Goal: Information Seeking & Learning: Find specific page/section

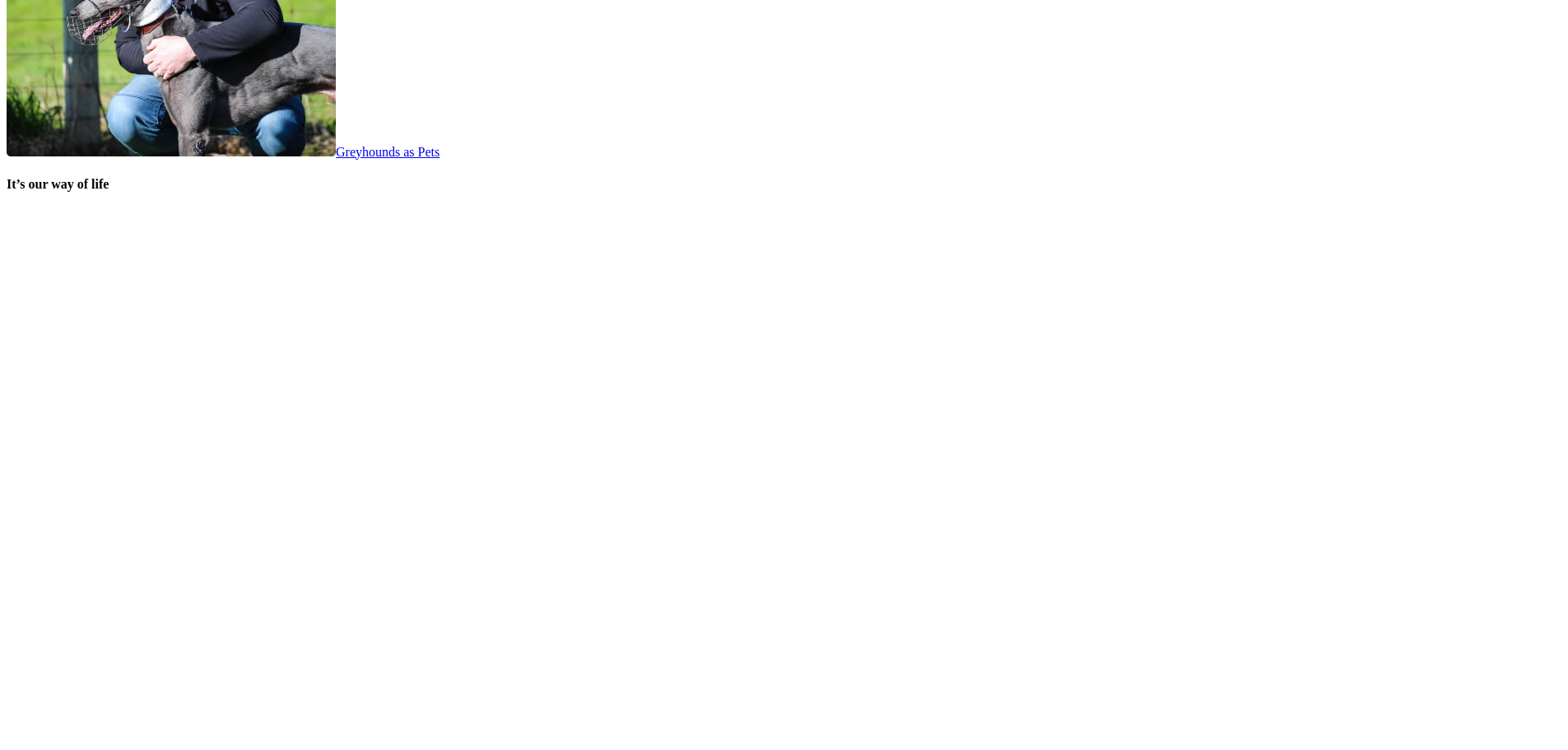
scroll to position [3374, 0]
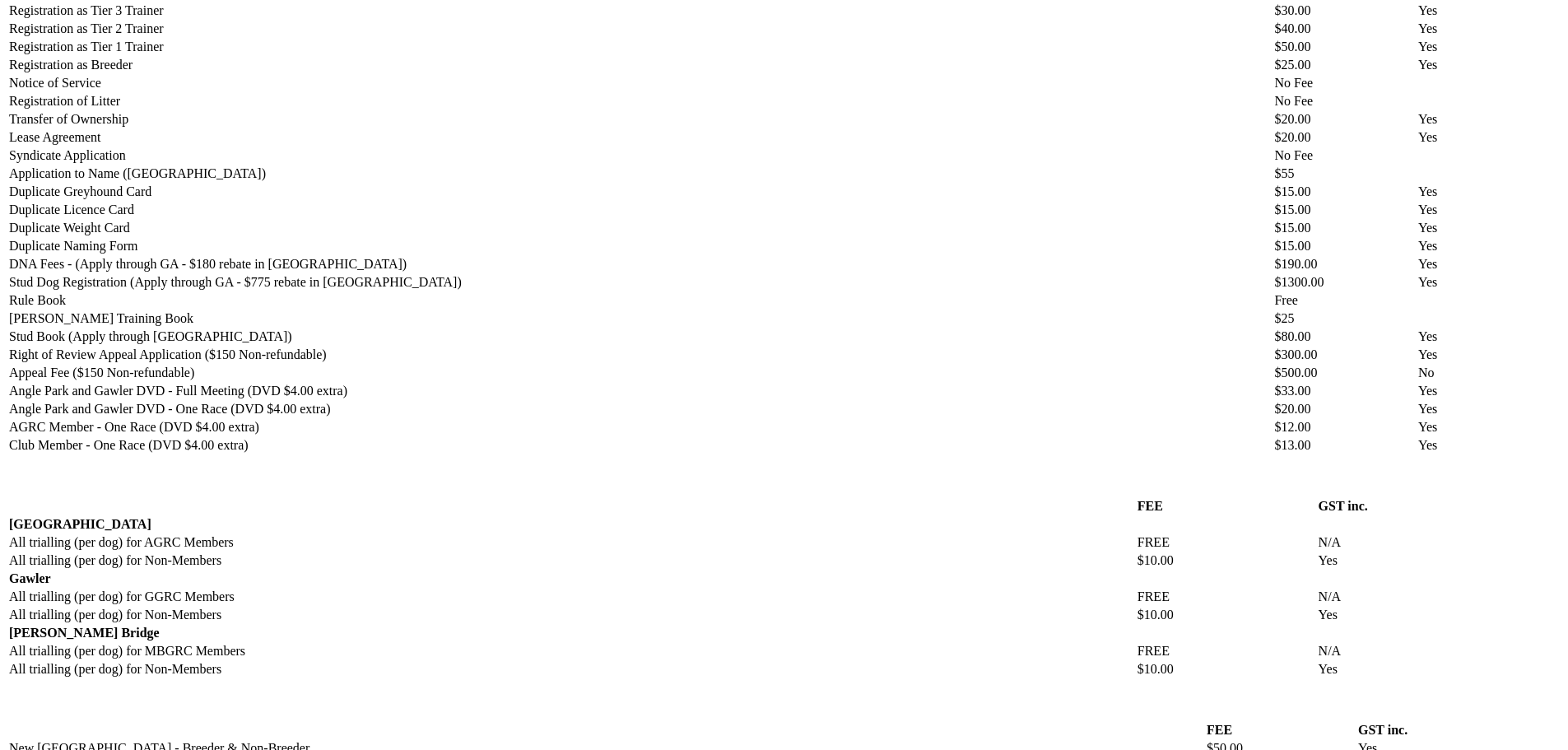
scroll to position [823, 0]
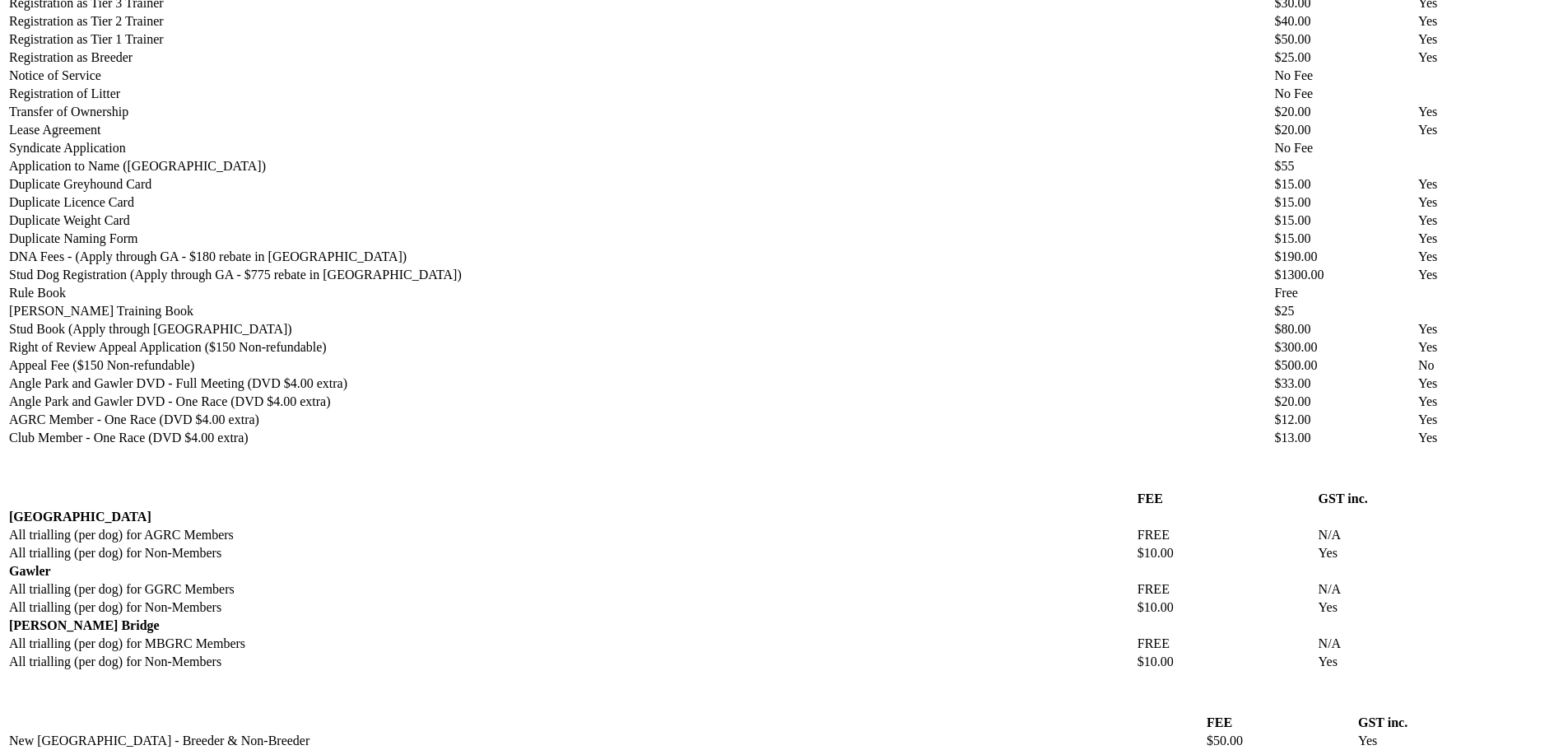
click at [224, 536] on div "Schedule of Fees Below you can find a schedule of the various GRSA related fees…" at bounding box center [784, 340] width 1555 height 1220
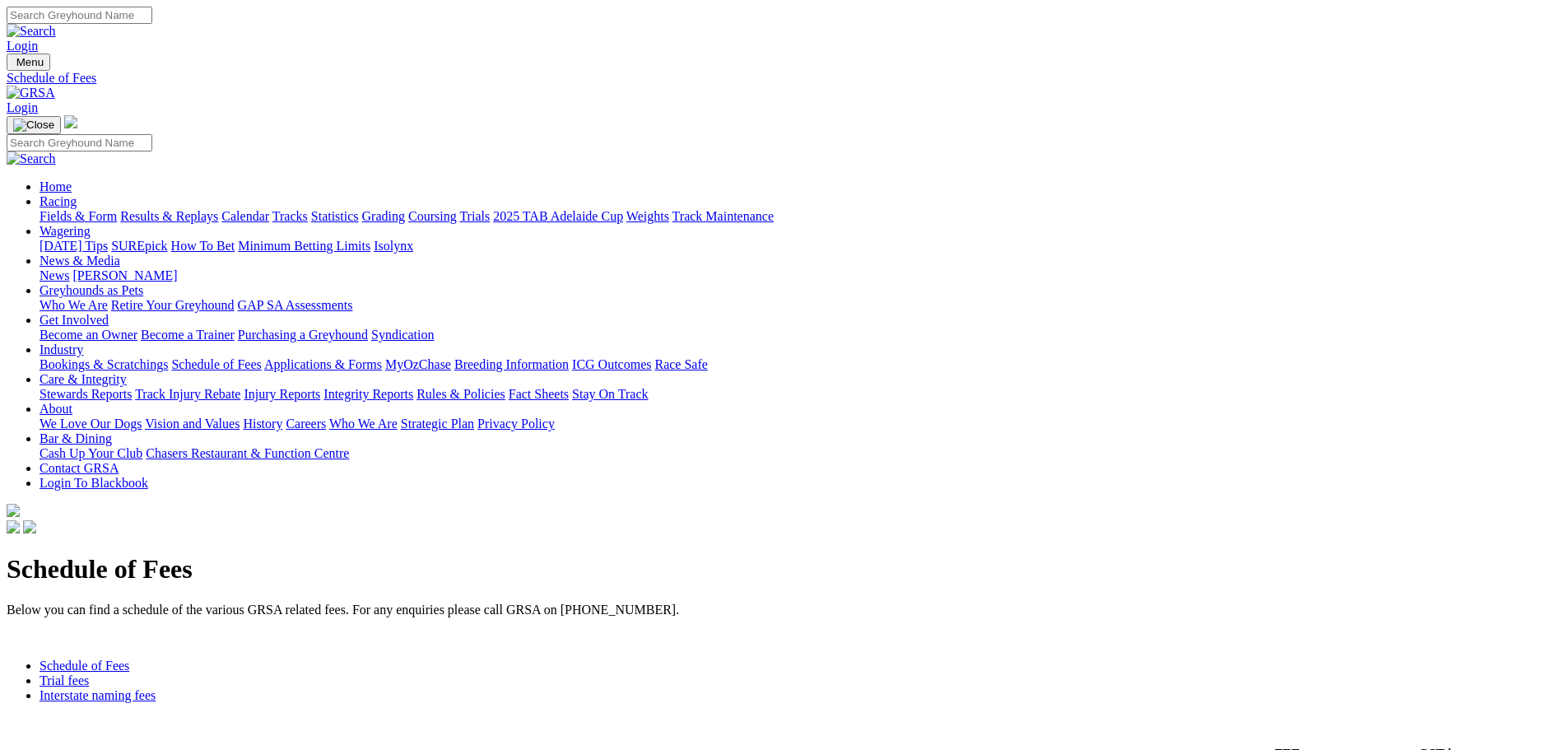
scroll to position [1250, 0]
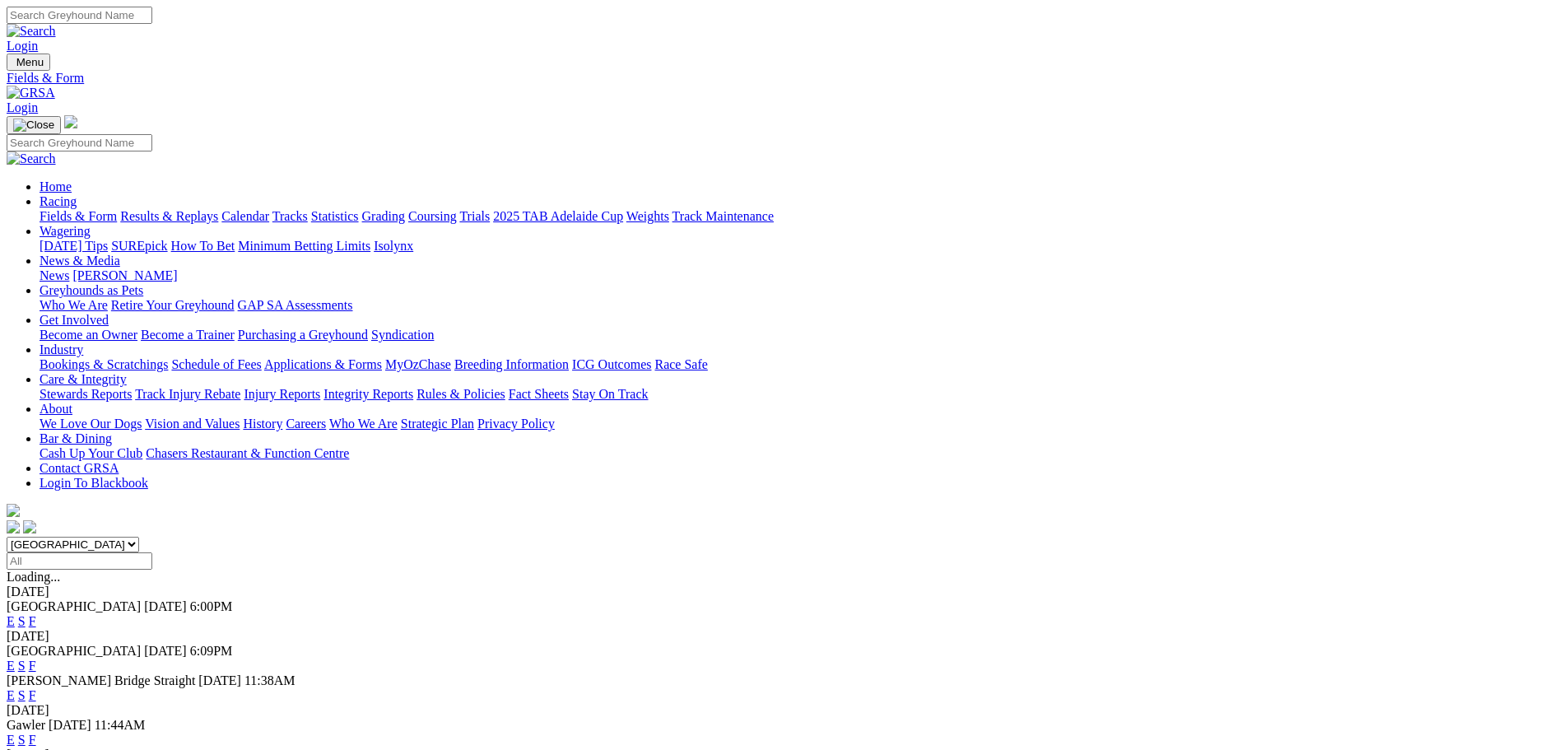
click at [38, 39] on link "Login" at bounding box center [22, 45] width 31 height 14
click at [413, 239] on link "Isolynx" at bounding box center [393, 245] width 40 height 14
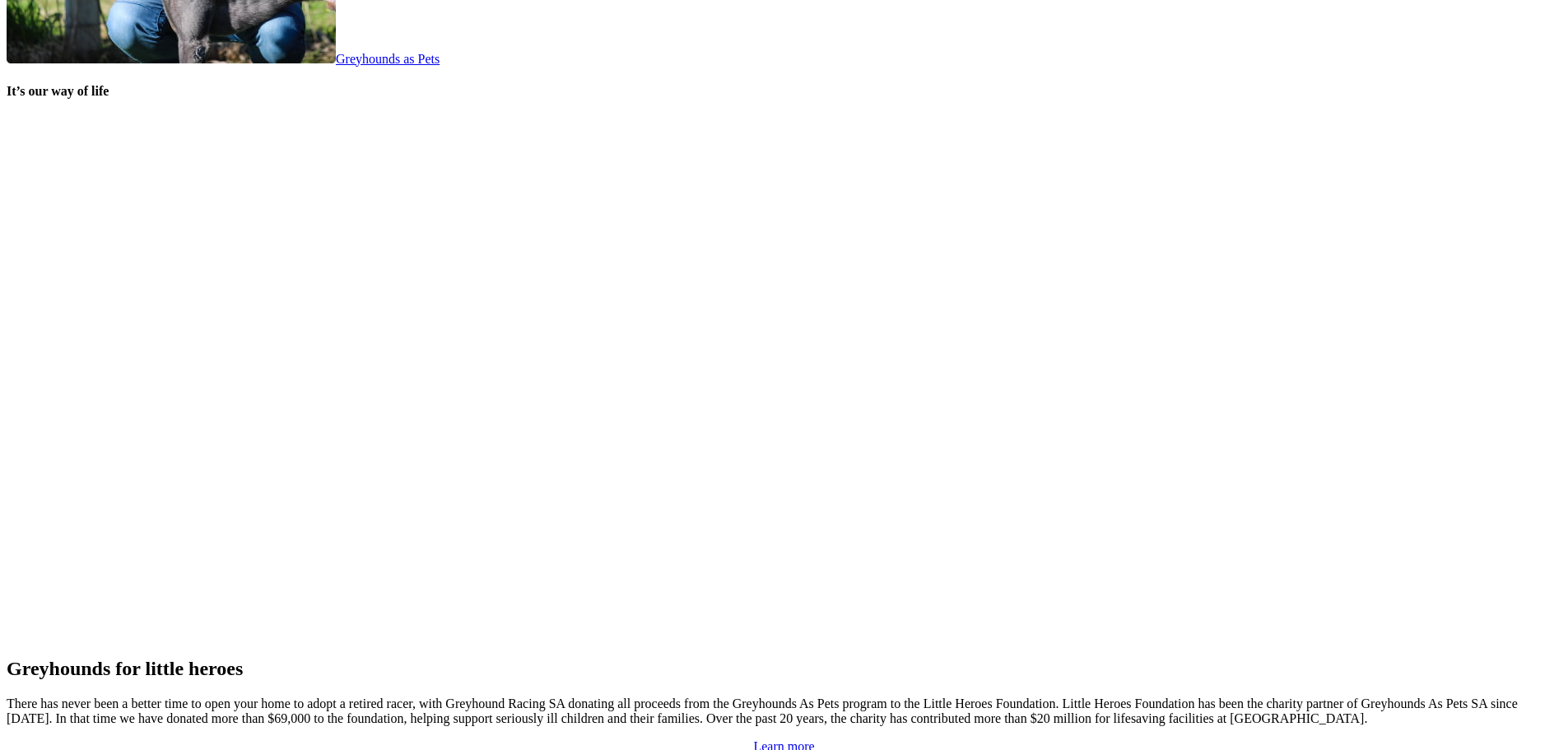
scroll to position [3351, 0]
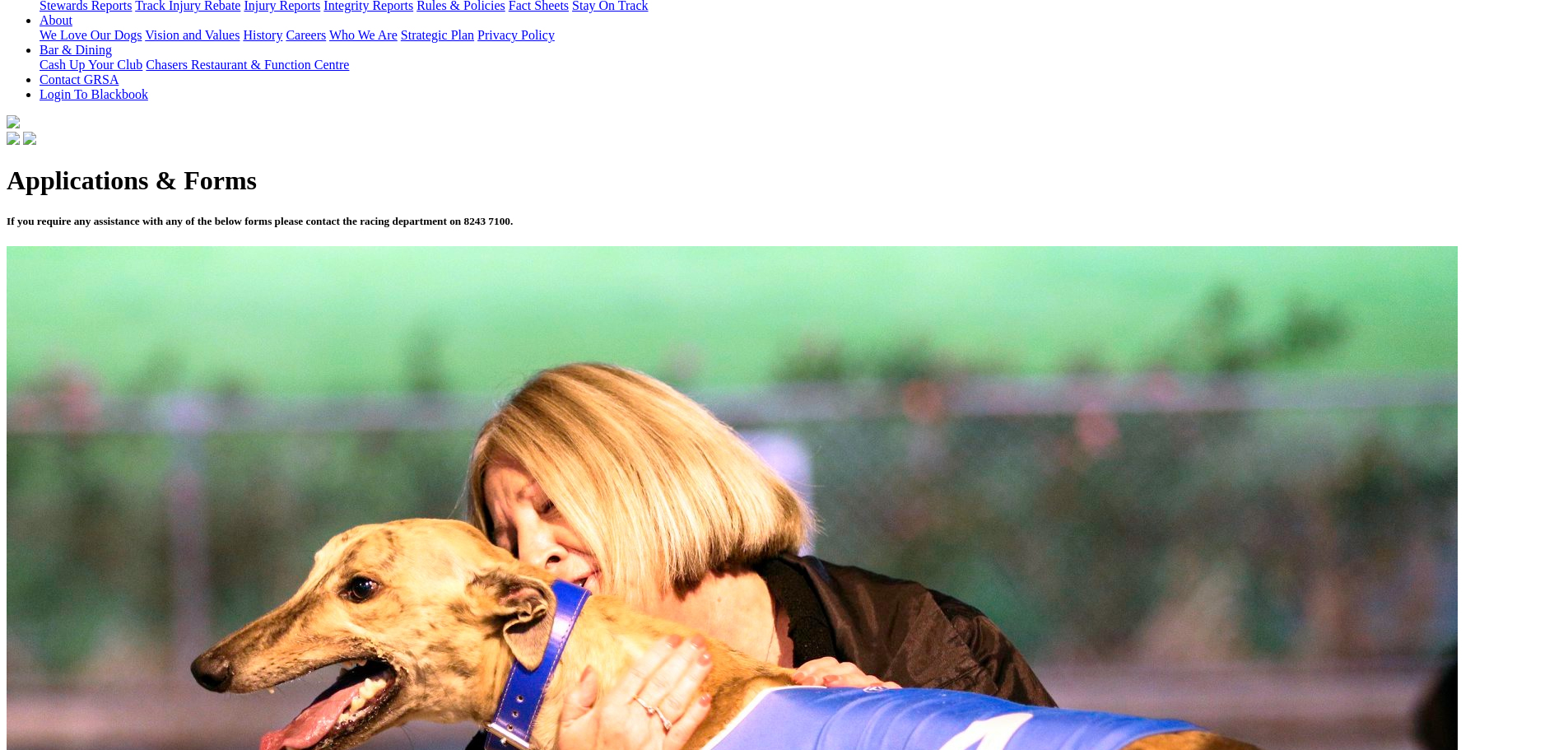
scroll to position [411, 0]
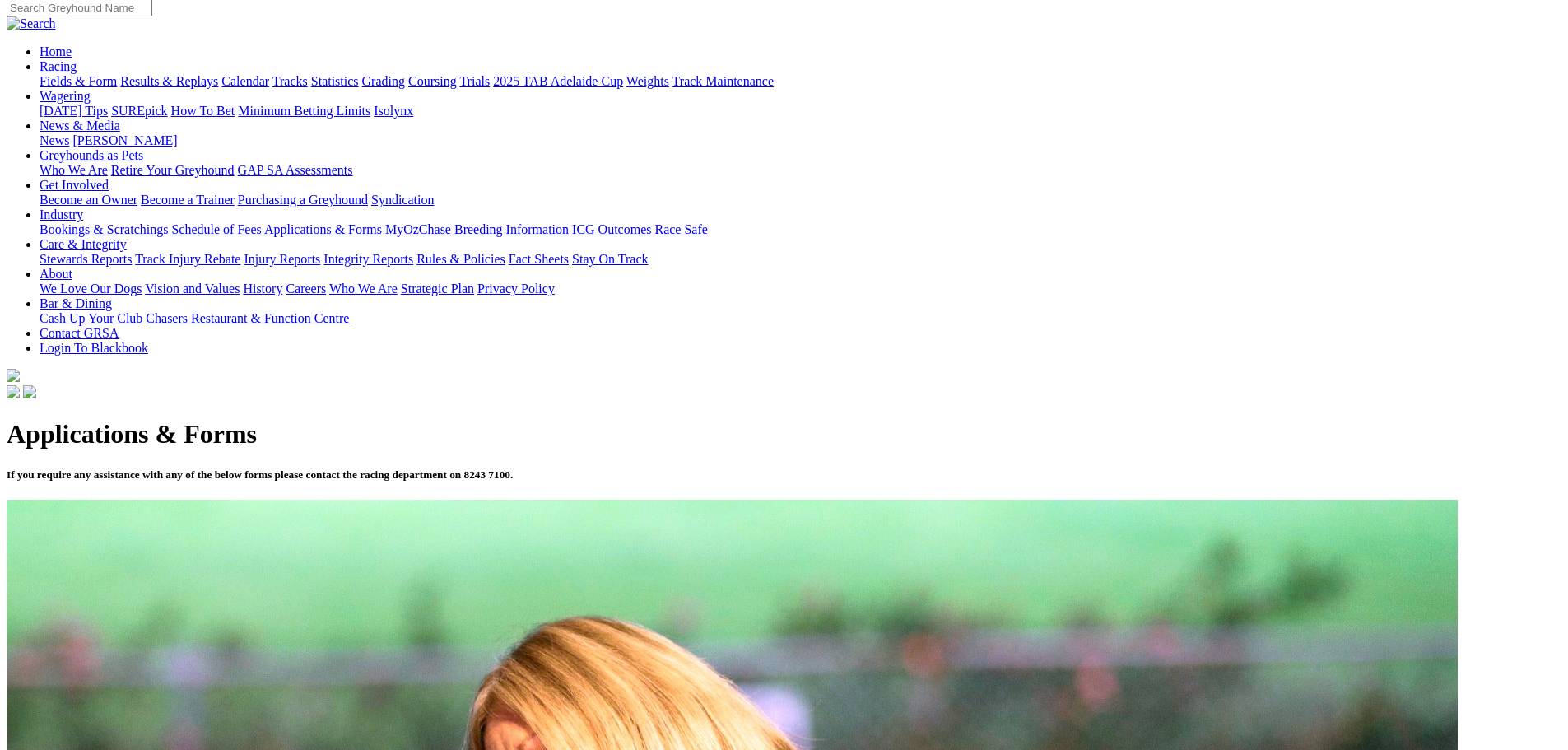
scroll to position [217, 0]
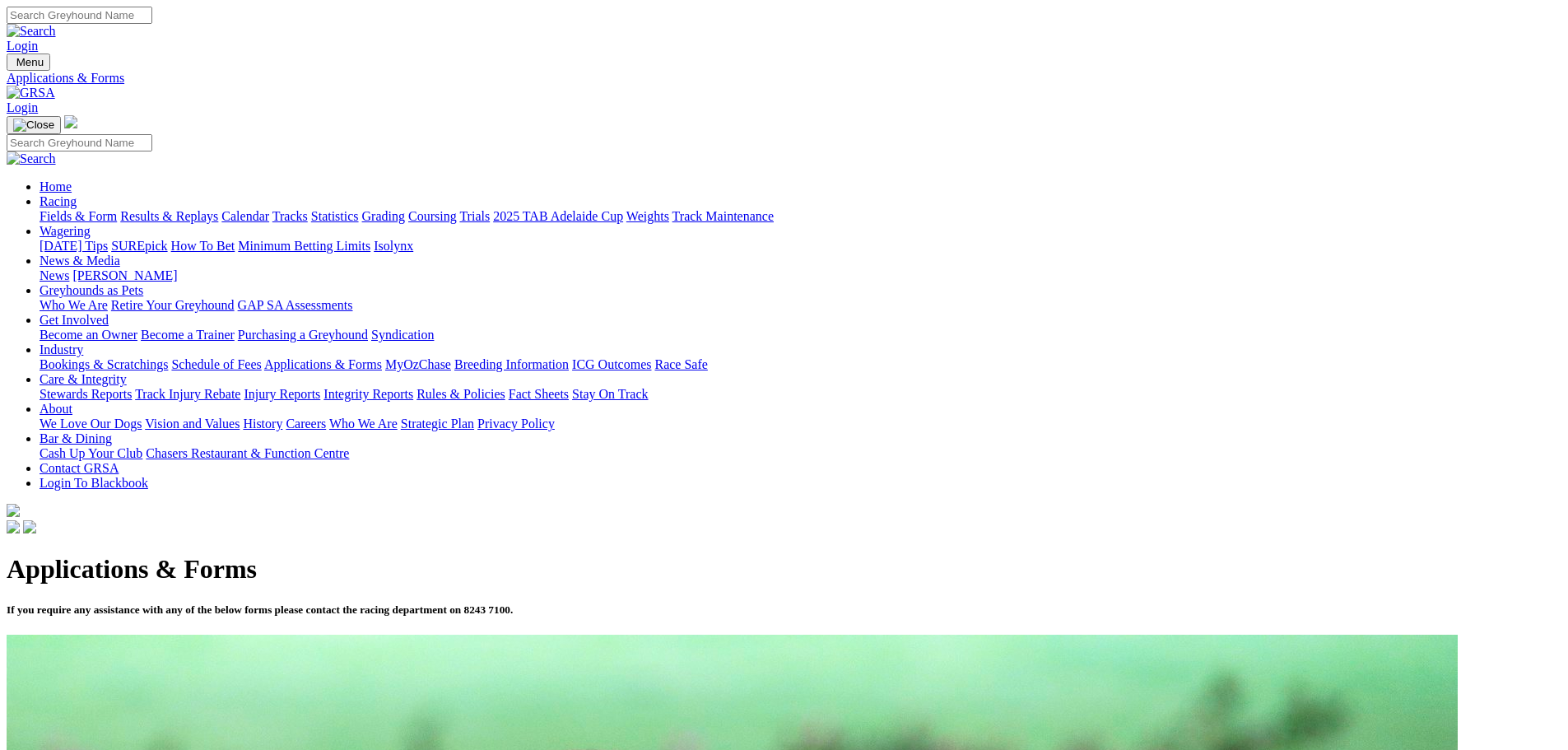
click at [261, 357] on link "Schedule of Fees" at bounding box center [216, 363] width 90 height 14
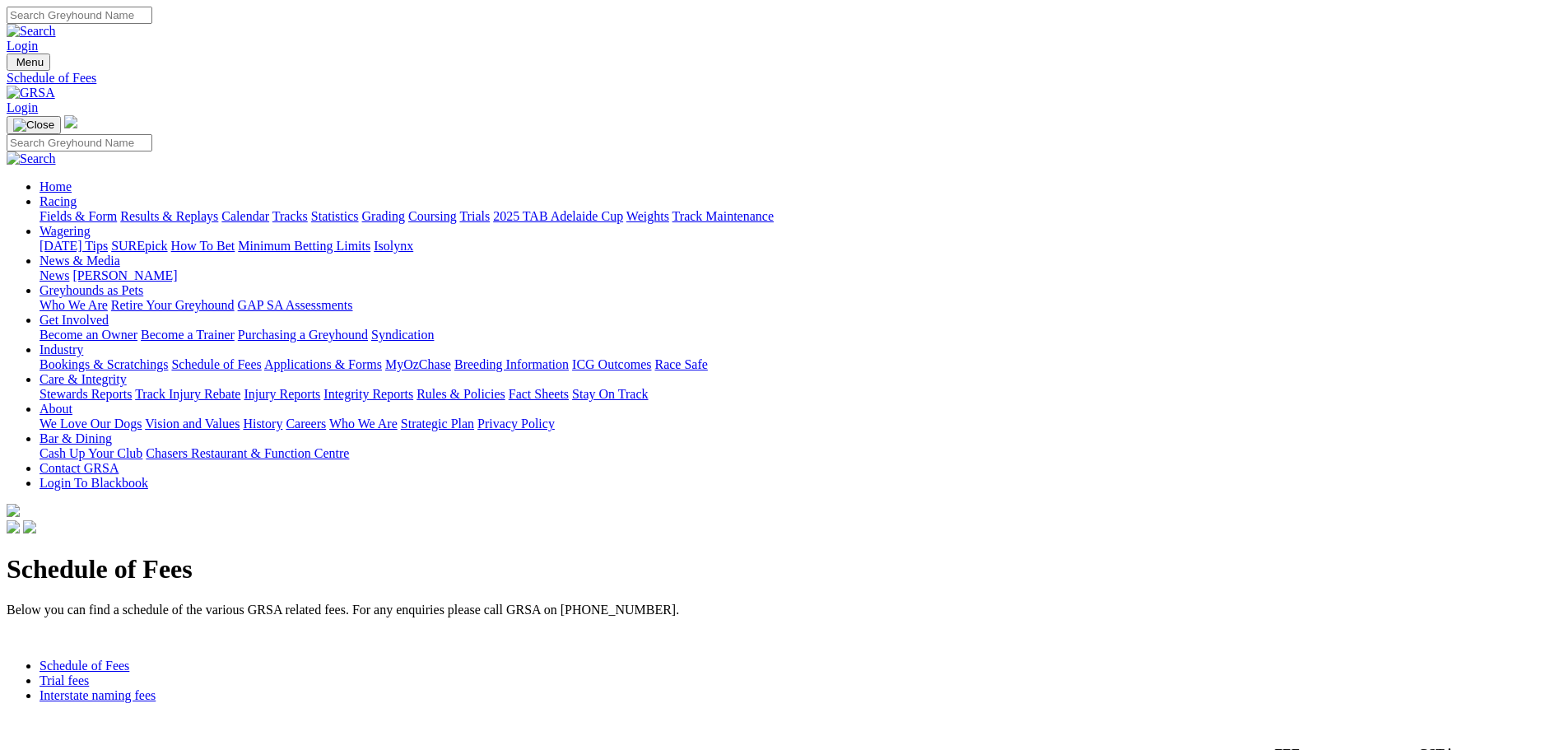
click at [89, 673] on link "Trial fees" at bounding box center [64, 680] width 50 height 14
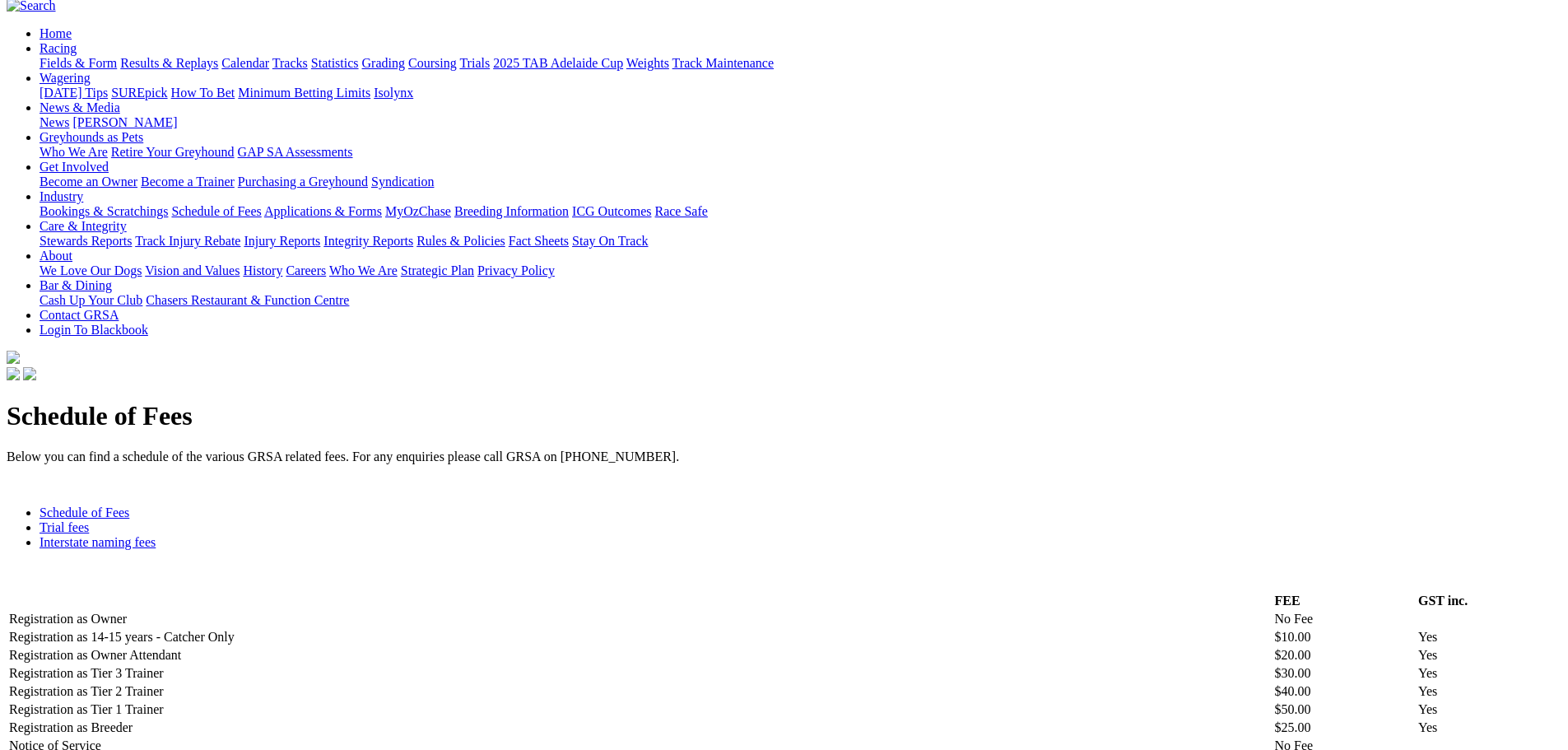
scroll to position [164, 0]
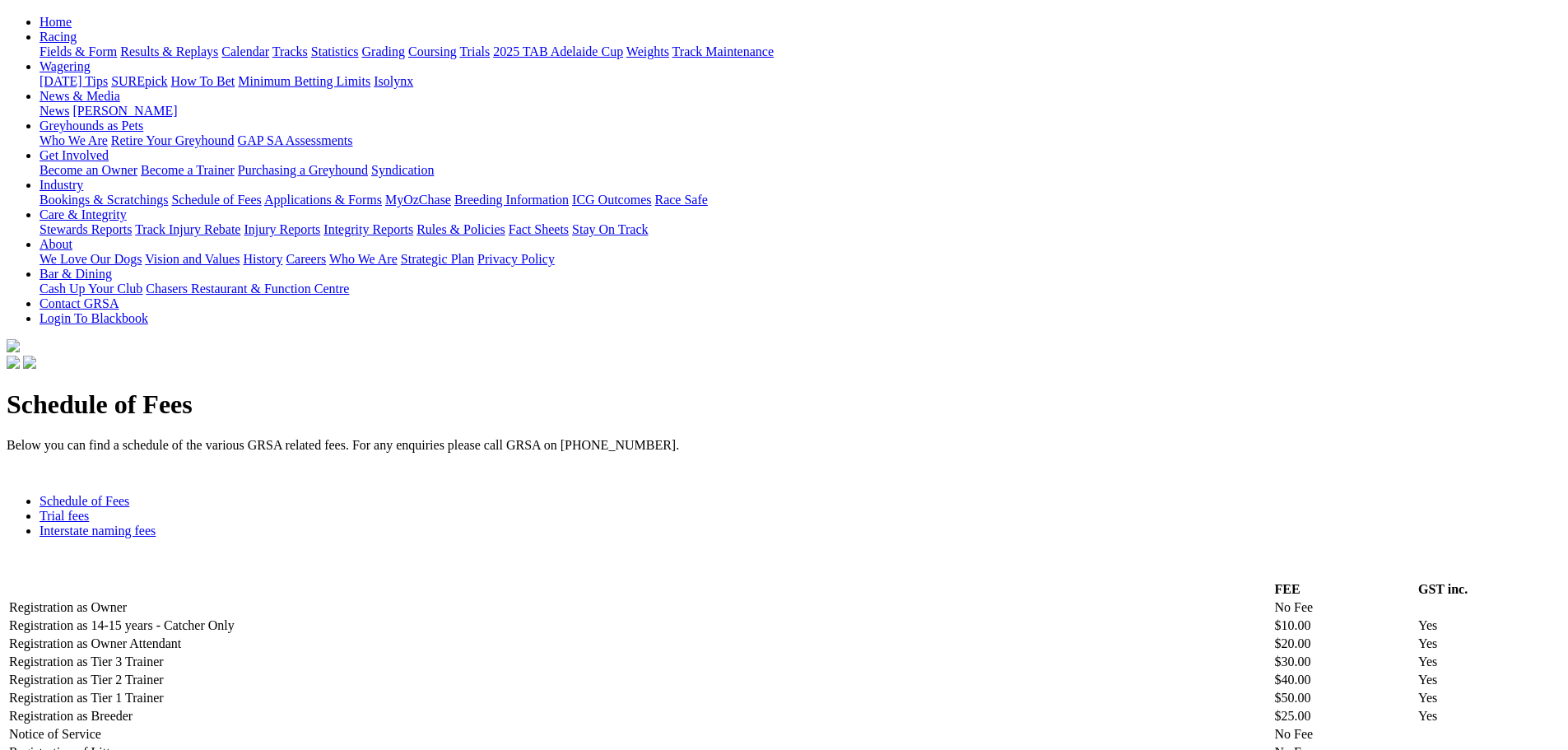
click at [155, 524] on link "Interstate naming fees" at bounding box center [97, 530] width 116 height 14
click at [129, 494] on link "Schedule of Fees" at bounding box center [84, 501] width 90 height 14
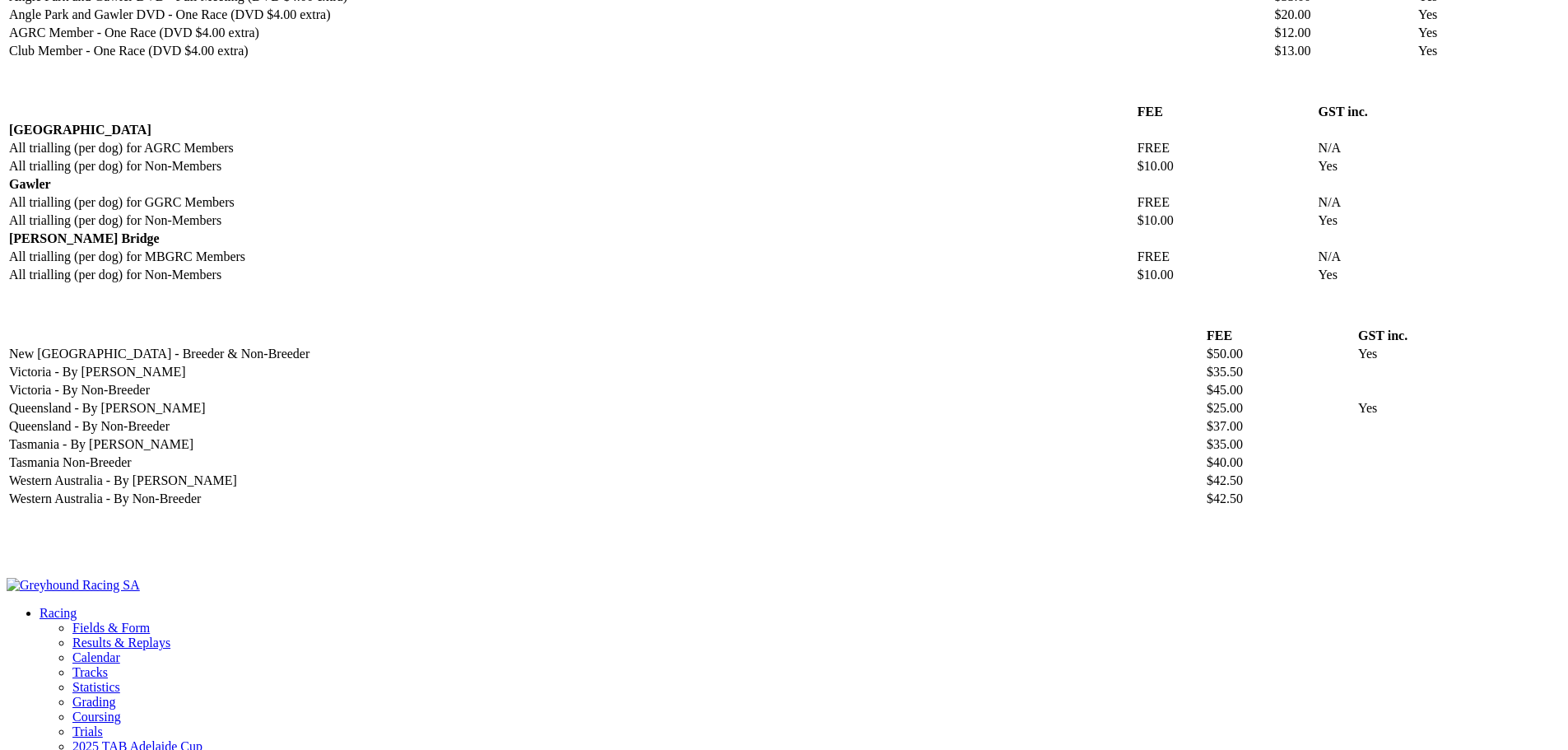
scroll to position [1235, 0]
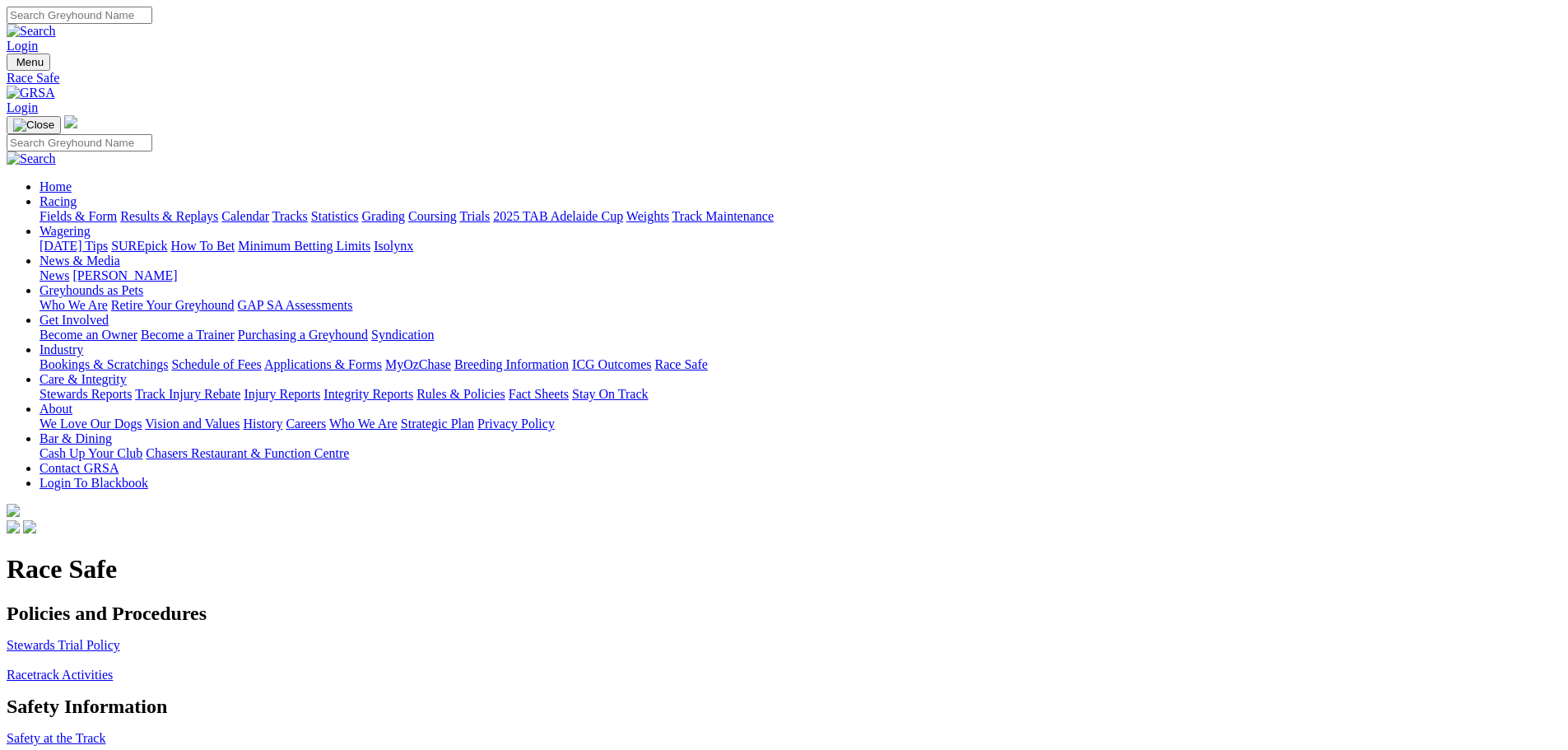
click at [55, 86] on img at bounding box center [31, 93] width 49 height 15
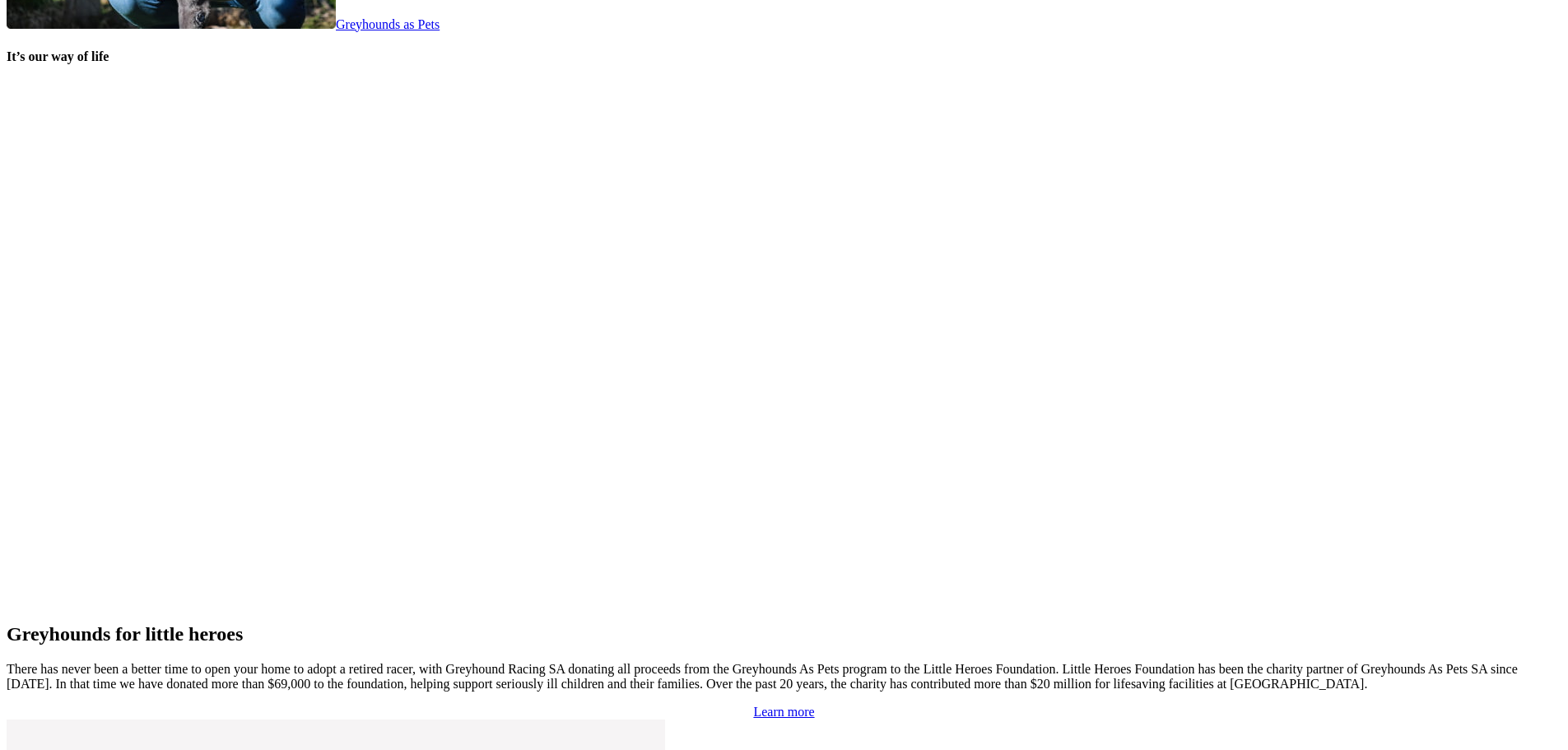
scroll to position [3435, 0]
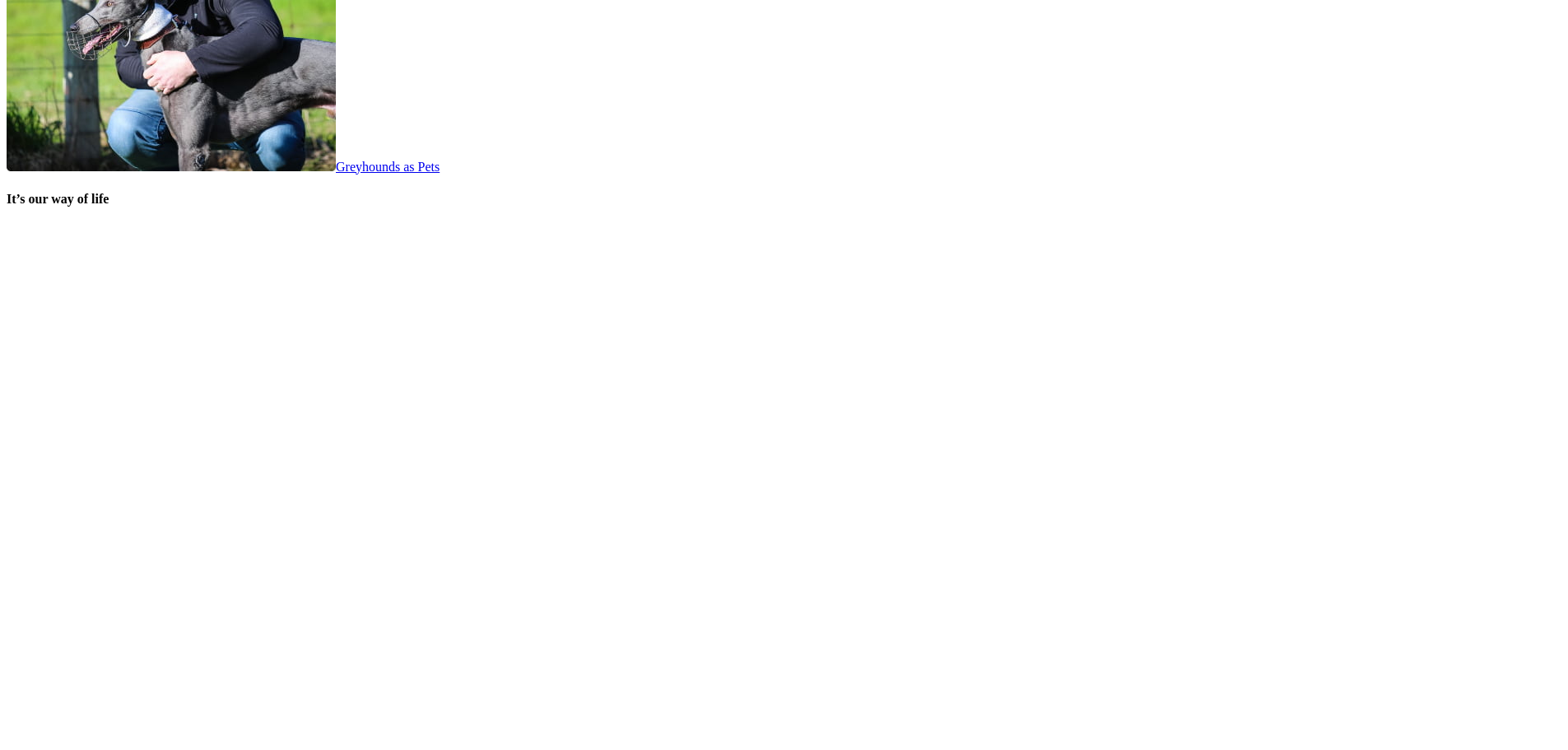
scroll to position [3292, 0]
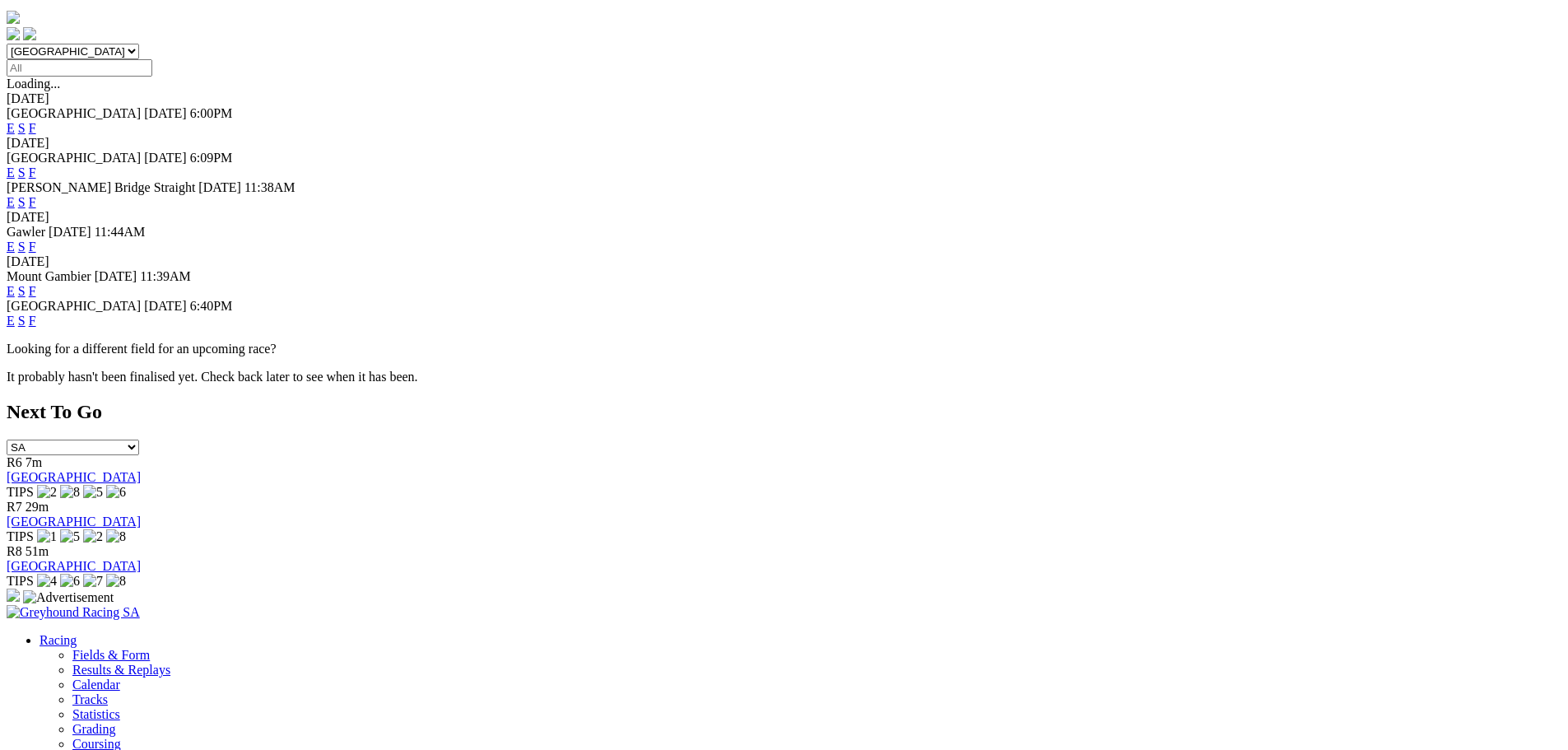
scroll to position [494, 0]
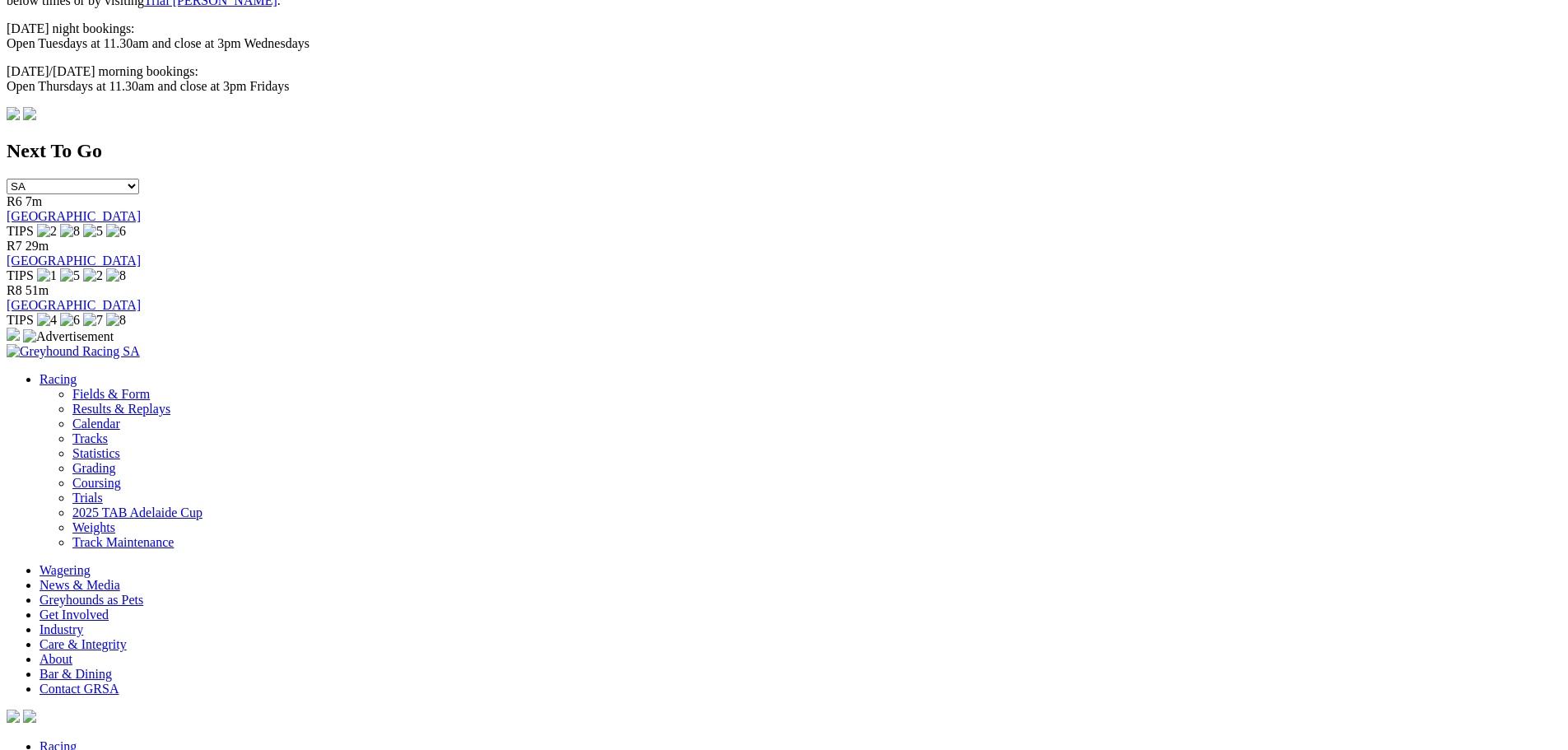
scroll to position [1099, 0]
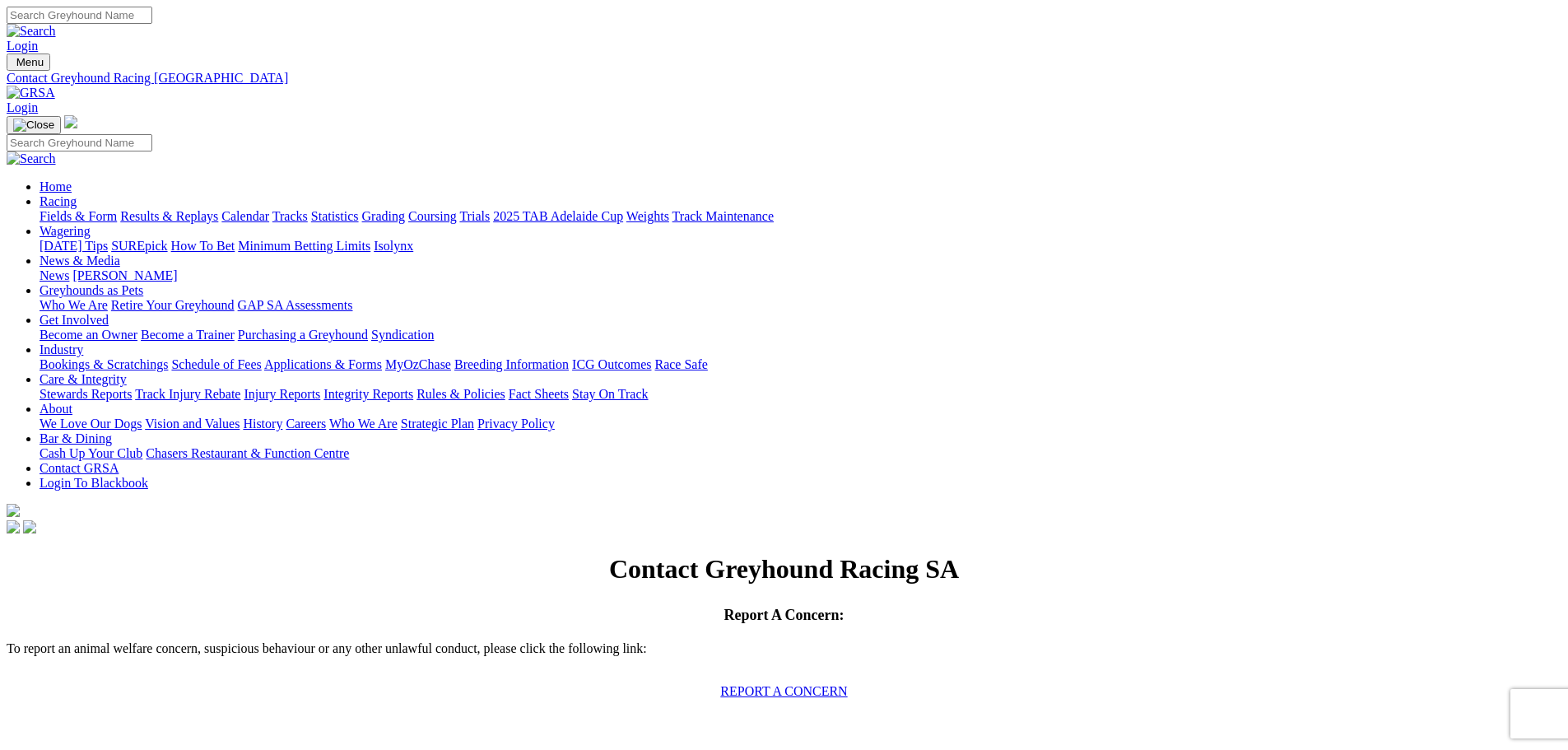
click at [109, 313] on link "Get Involved" at bounding box center [74, 320] width 69 height 14
click at [143, 283] on link "Greyhounds as Pets" at bounding box center [92, 290] width 104 height 14
click at [120, 254] on link "News & Media" at bounding box center [80, 260] width 81 height 14
click at [91, 224] on link "Wagering" at bounding box center [65, 230] width 51 height 14
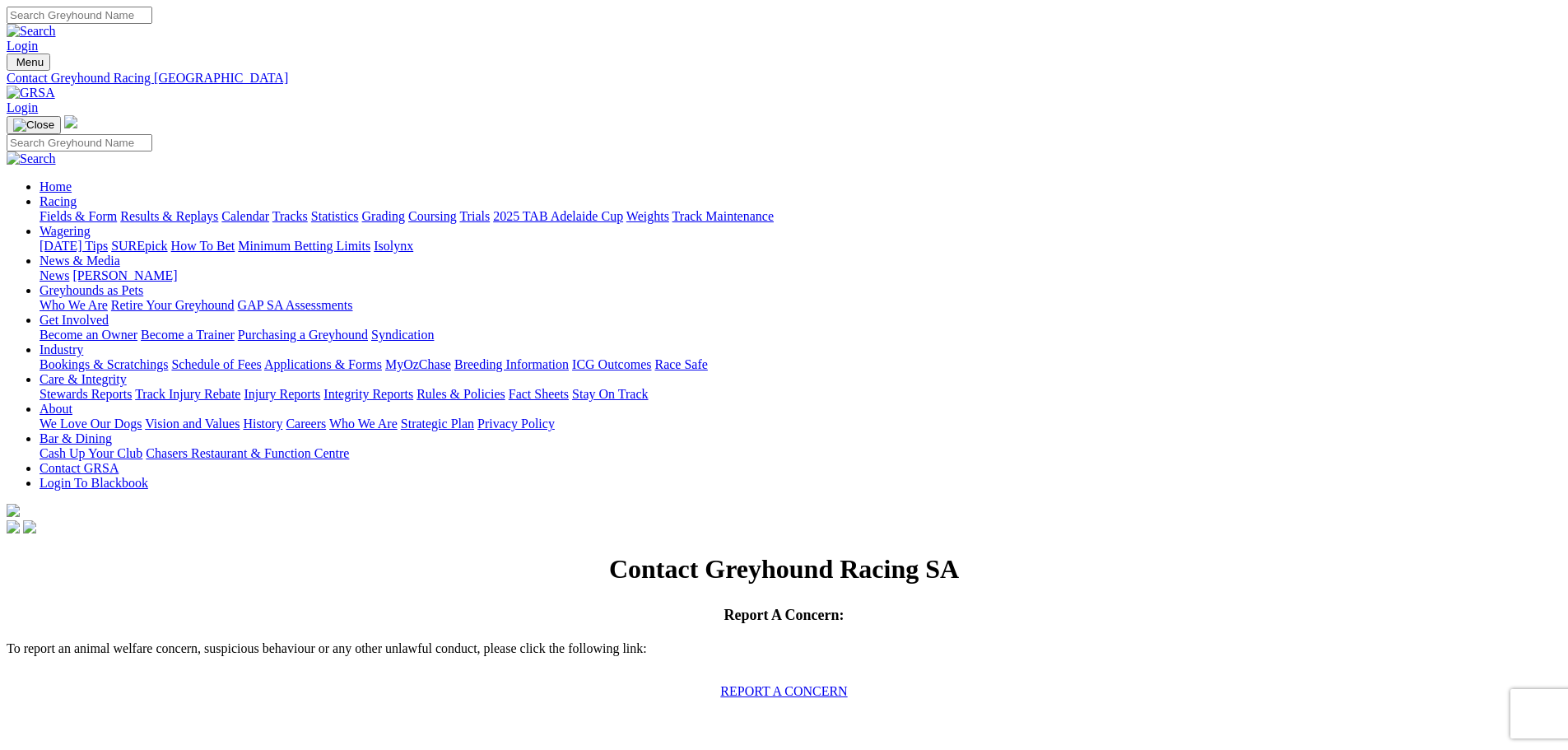
click at [91, 224] on link "Wagering" at bounding box center [65, 230] width 51 height 14
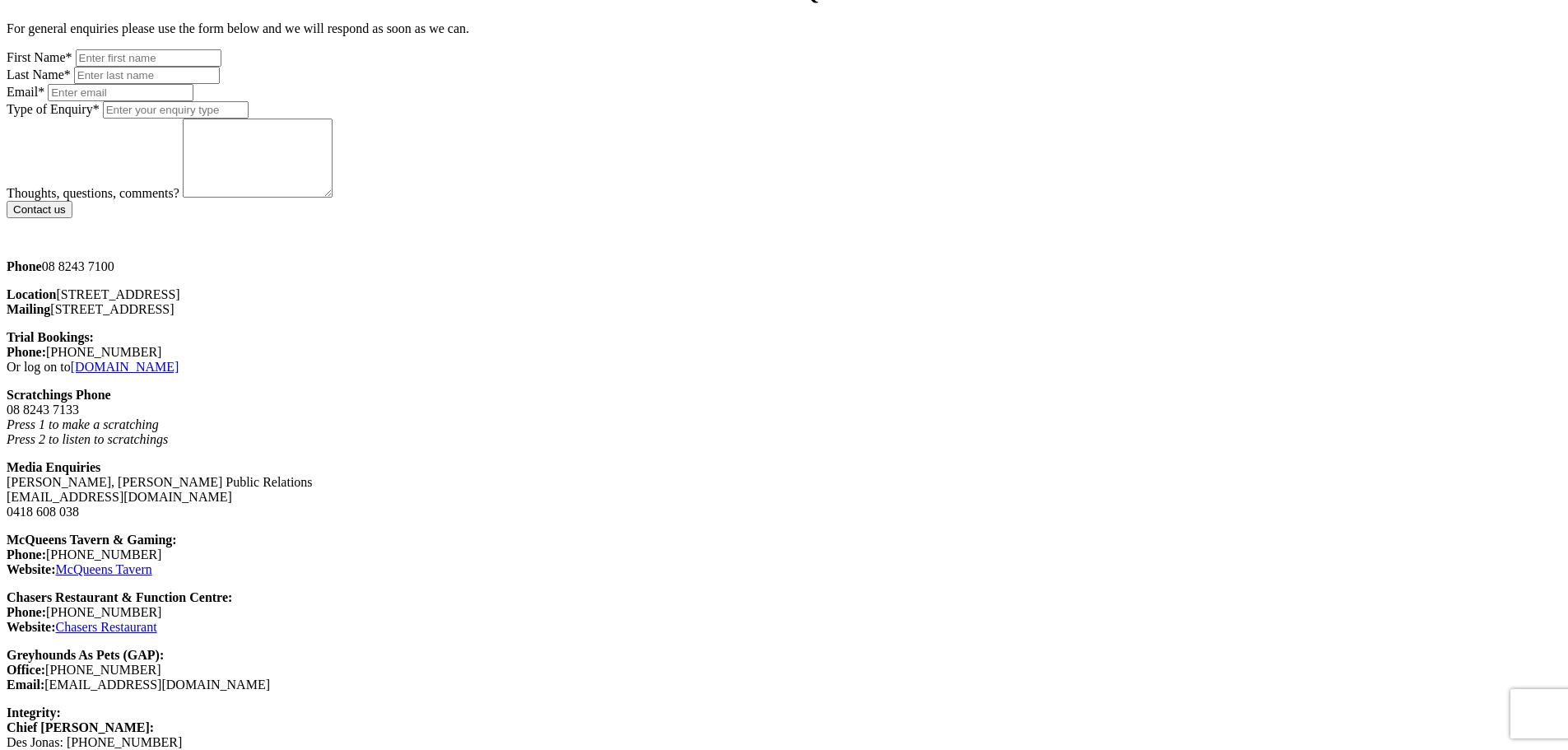
scroll to position [1070, 0]
